Goal: Task Accomplishment & Management: Use online tool/utility

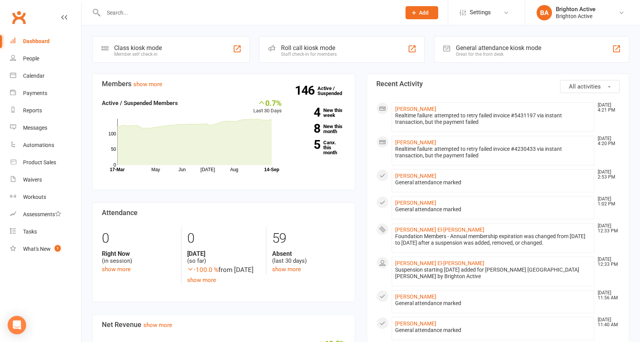
click at [505, 43] on div "General attendance kiosk mode Great for the front desk" at bounding box center [531, 49] width 195 height 27
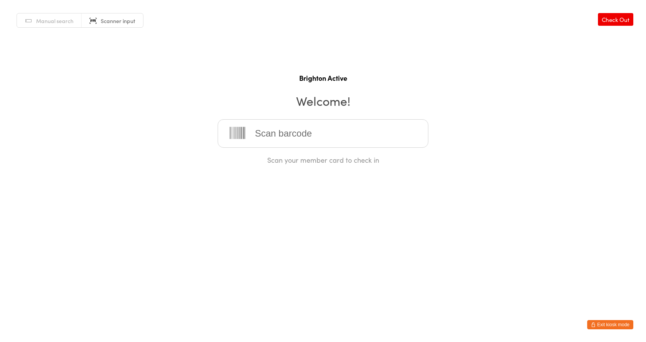
click at [66, 25] on link "Manual search" at bounding box center [49, 20] width 65 height 15
click at [269, 139] on input "search" at bounding box center [323, 133] width 211 height 28
type input "teeg"
click at [289, 164] on div "Teegan Haze" at bounding box center [323, 158] width 210 height 20
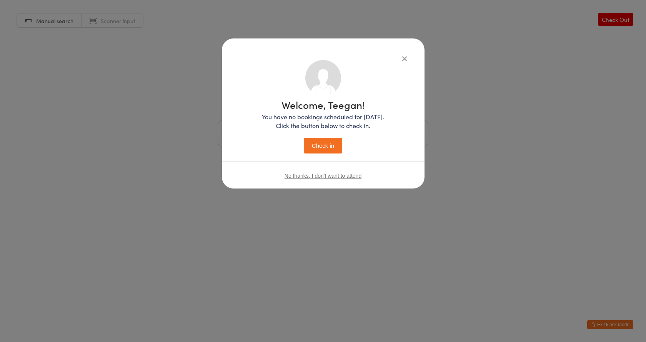
click at [324, 148] on button "Check in" at bounding box center [323, 146] width 38 height 16
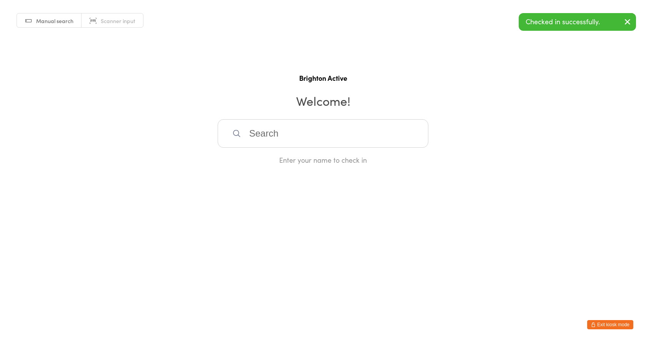
click at [123, 29] on div "Manual search Scanner input Check Out Brighton Active Welcome! Enter your name …" at bounding box center [323, 82] width 646 height 165
click at [125, 24] on span "Scanner input" at bounding box center [118, 21] width 35 height 8
